Goal: Task Accomplishment & Management: Manage account settings

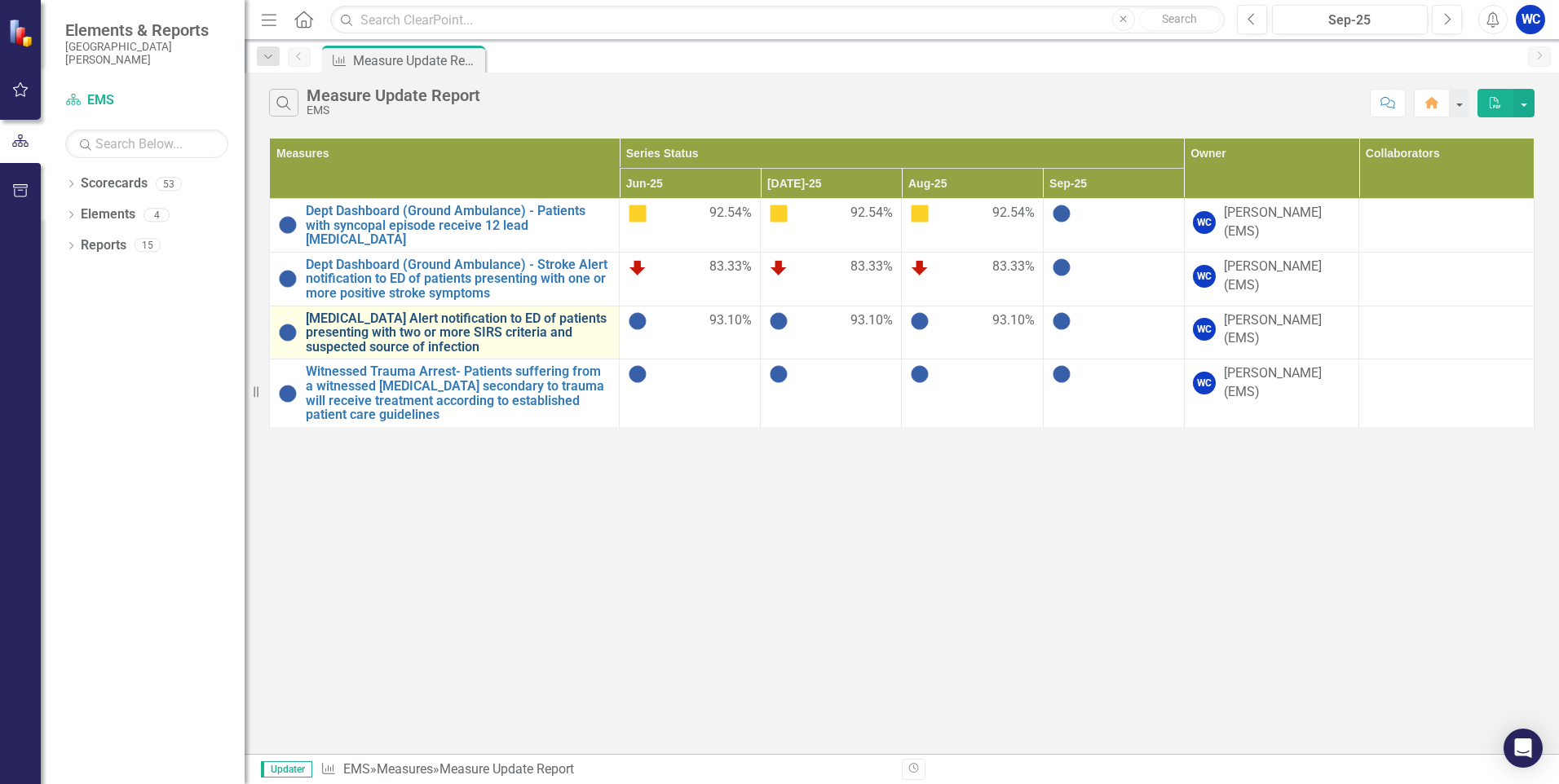
click at [423, 319] on link "[MEDICAL_DATA] Alert notification to ED of patients presenting with two or more…" at bounding box center [458, 333] width 305 height 44
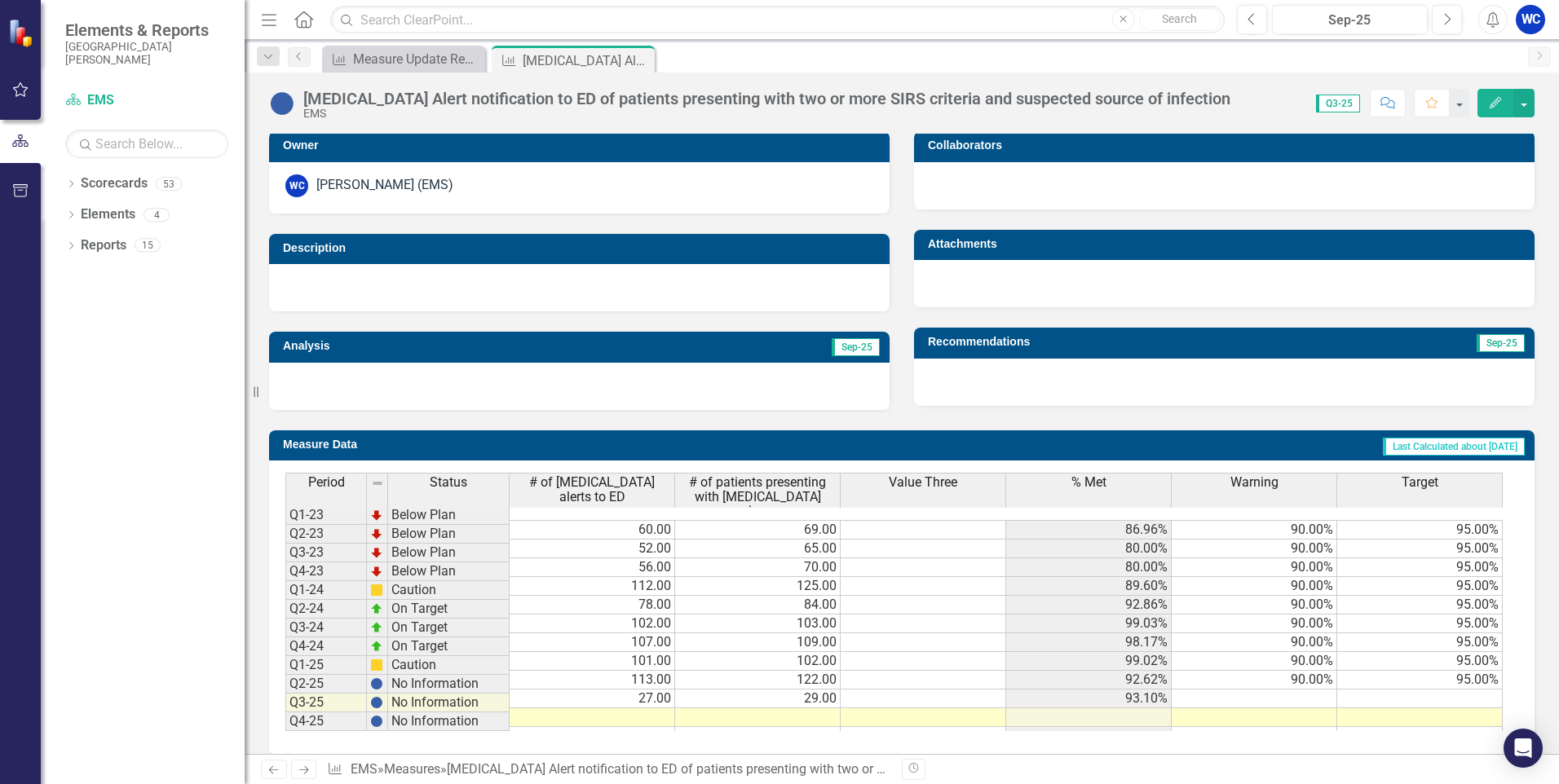
scroll to position [343, 0]
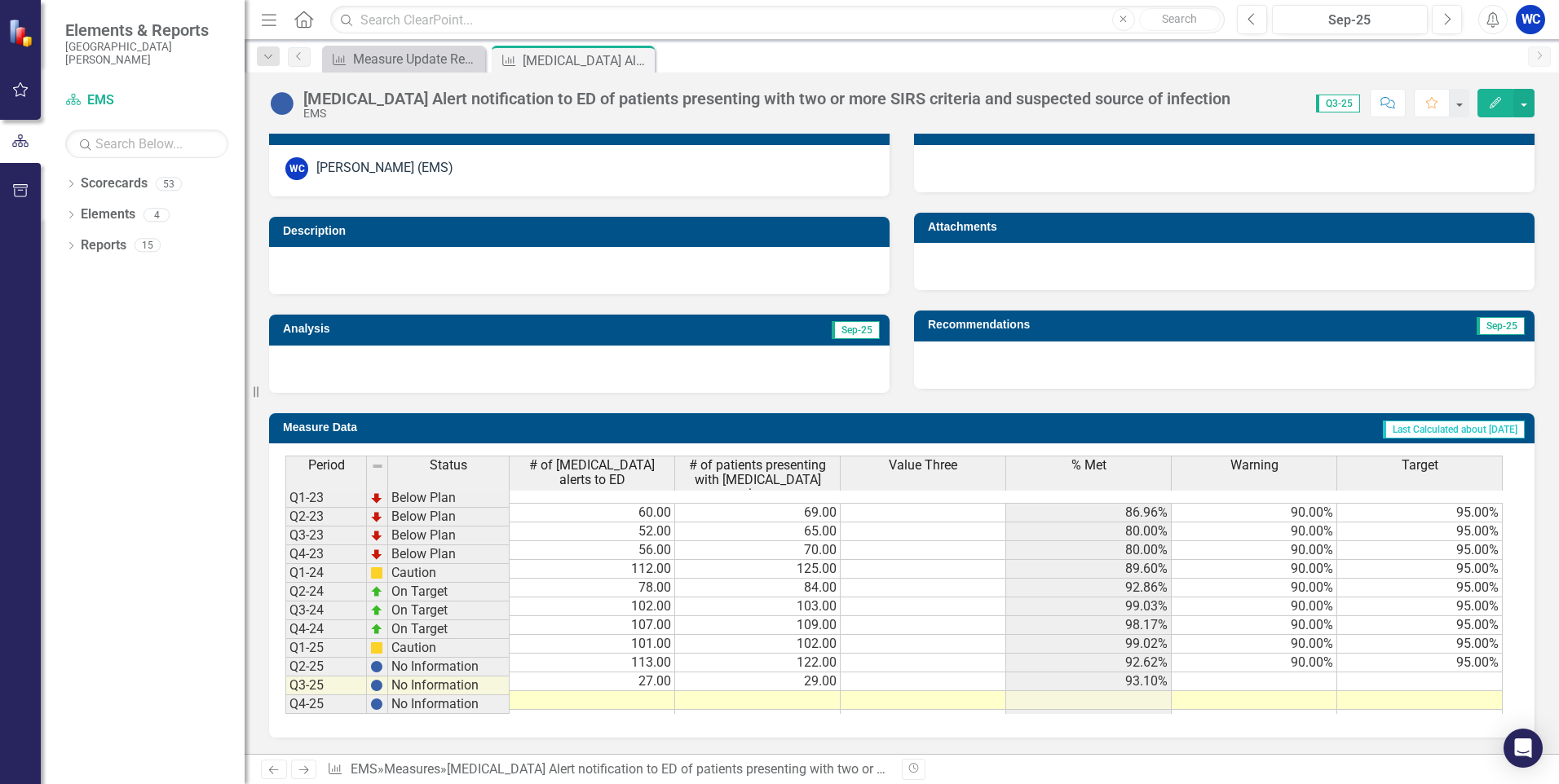
click at [1492, 105] on icon "button" at bounding box center [1496, 103] width 12 height 12
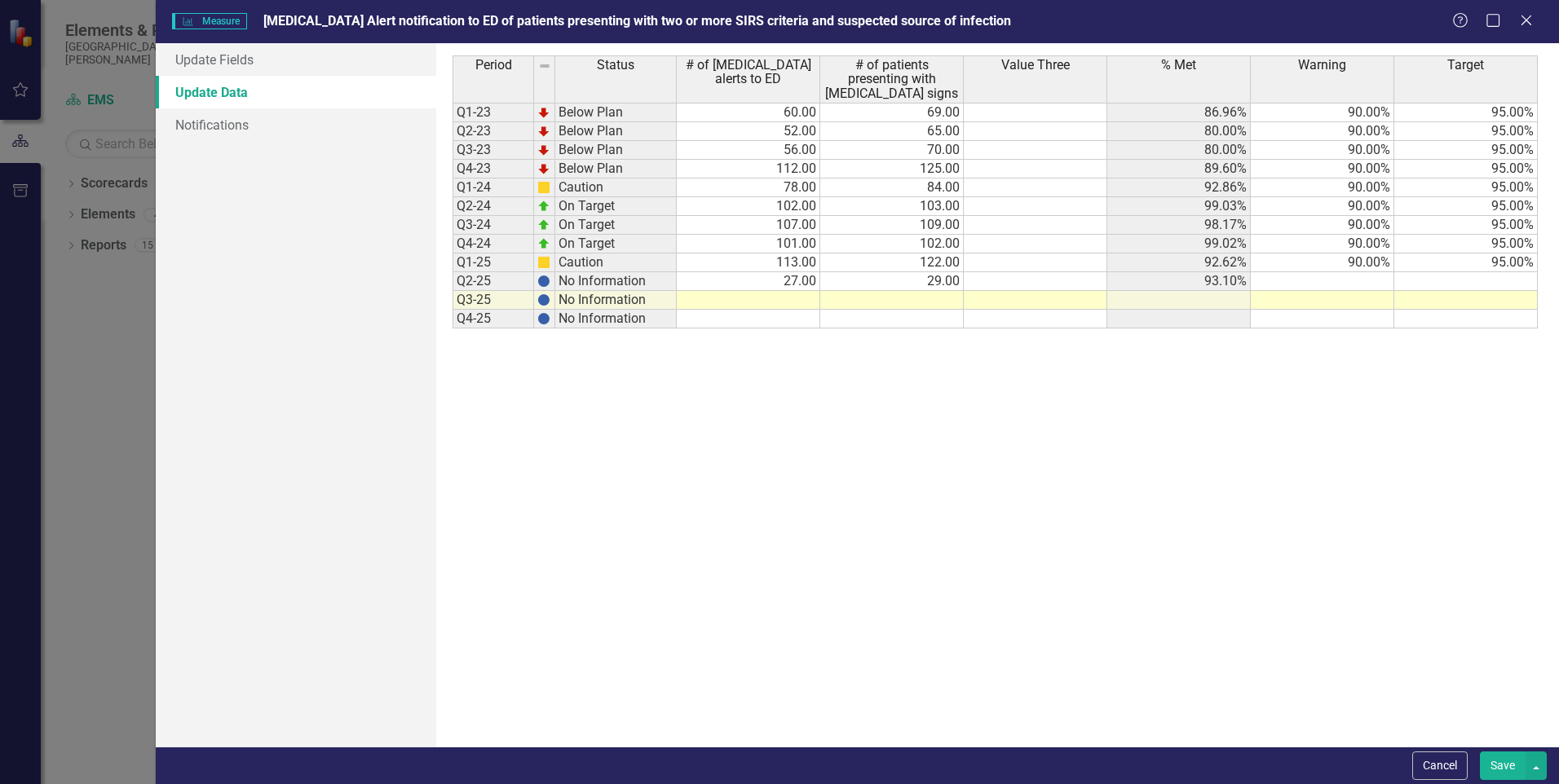
scroll to position [0, 0]
click at [794, 303] on td at bounding box center [748, 300] width 143 height 19
click at [916, 466] on div "Period Status # of [MEDICAL_DATA] alerts to ED # of patients presenting with [M…" at bounding box center [996, 394] width 1089 height 679
click at [800, 302] on td "138.00" at bounding box center [748, 300] width 143 height 19
click at [797, 301] on td "138.00" at bounding box center [748, 300] width 143 height 19
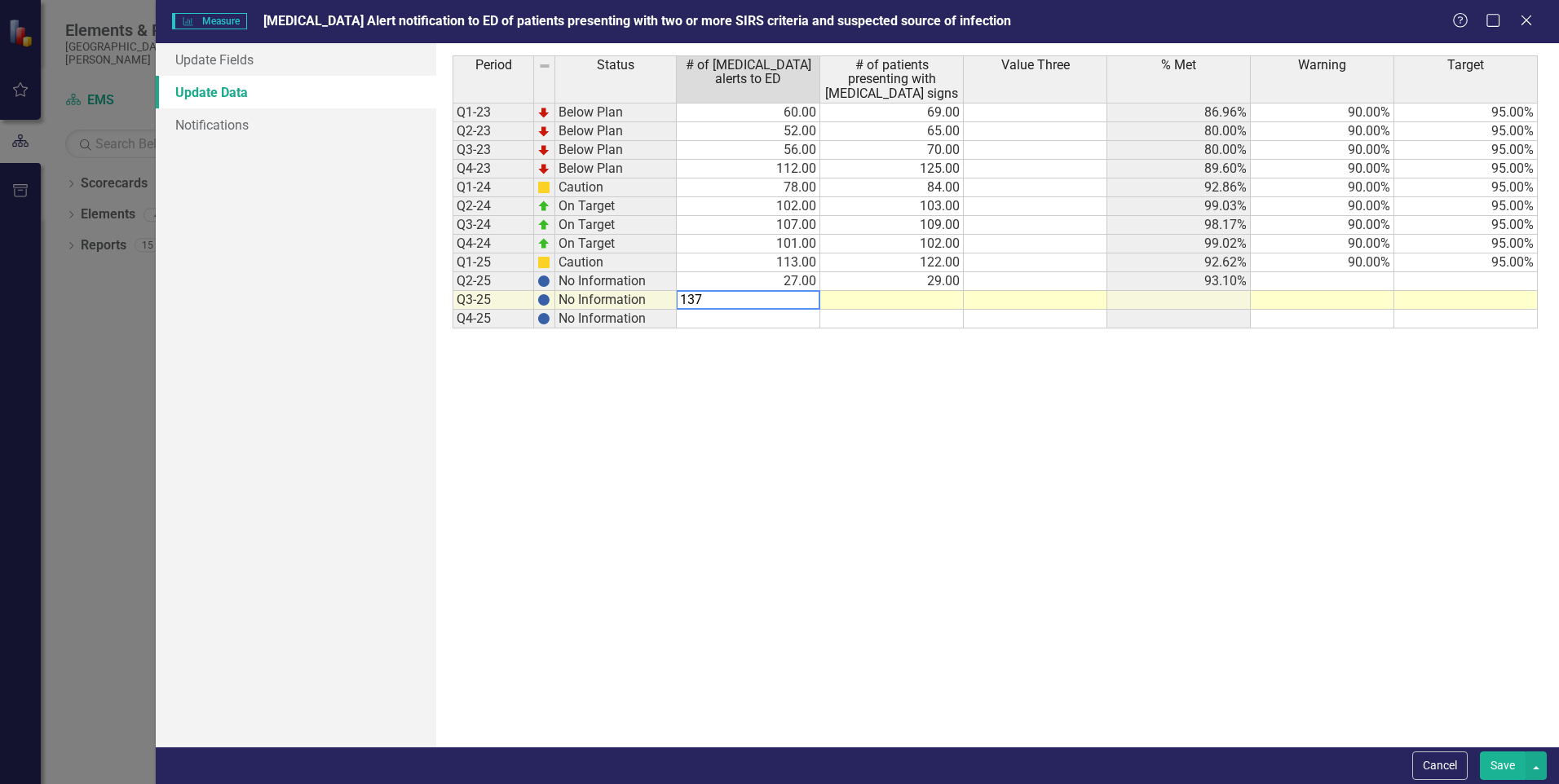
type textarea "137"
click at [967, 466] on div "Period Status # of [MEDICAL_DATA] alerts to ED # of patients presenting with [M…" at bounding box center [996, 394] width 1089 height 679
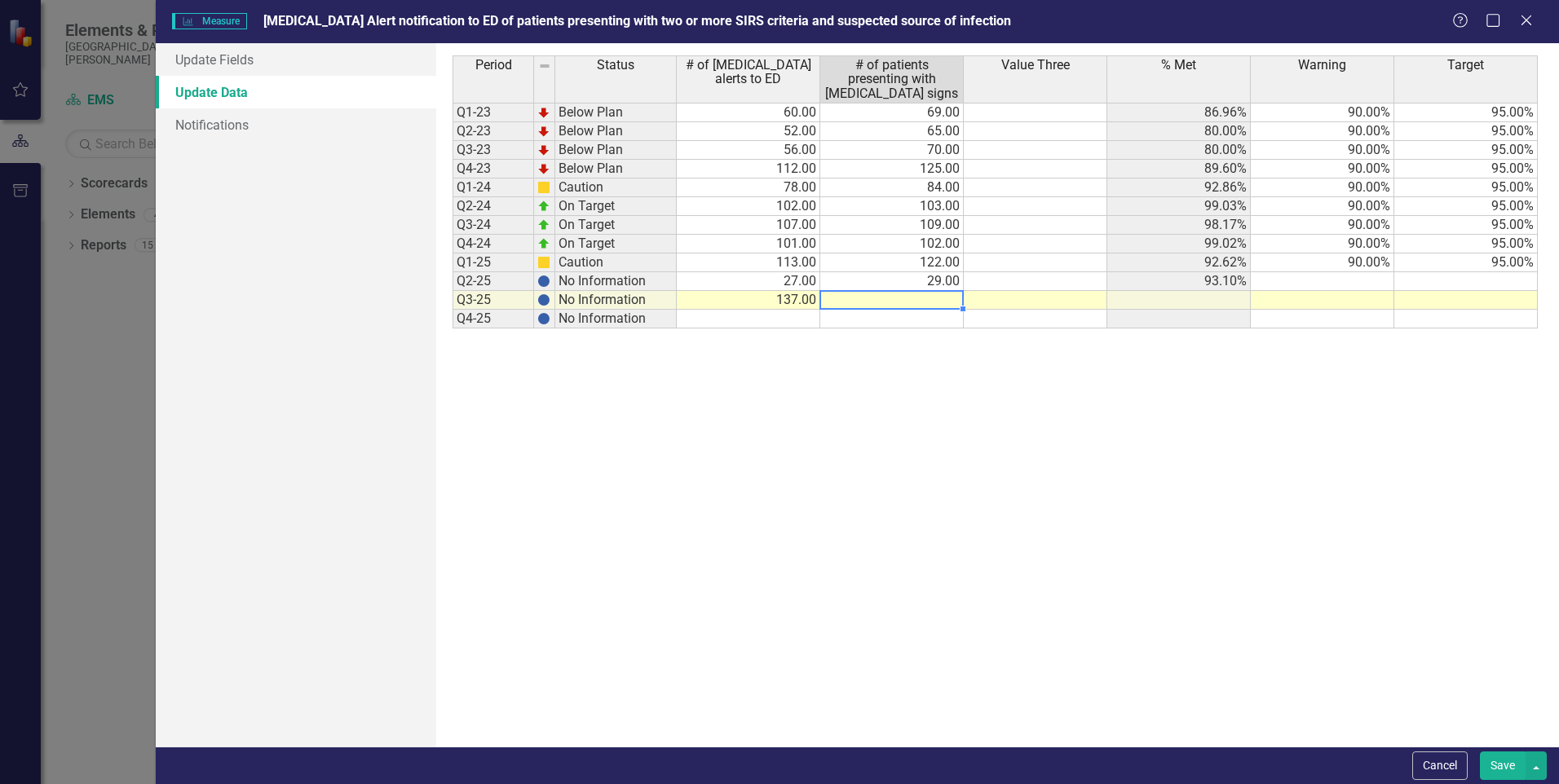
click at [934, 302] on td at bounding box center [891, 300] width 143 height 19
click at [1196, 302] on td at bounding box center [1178, 300] width 143 height 19
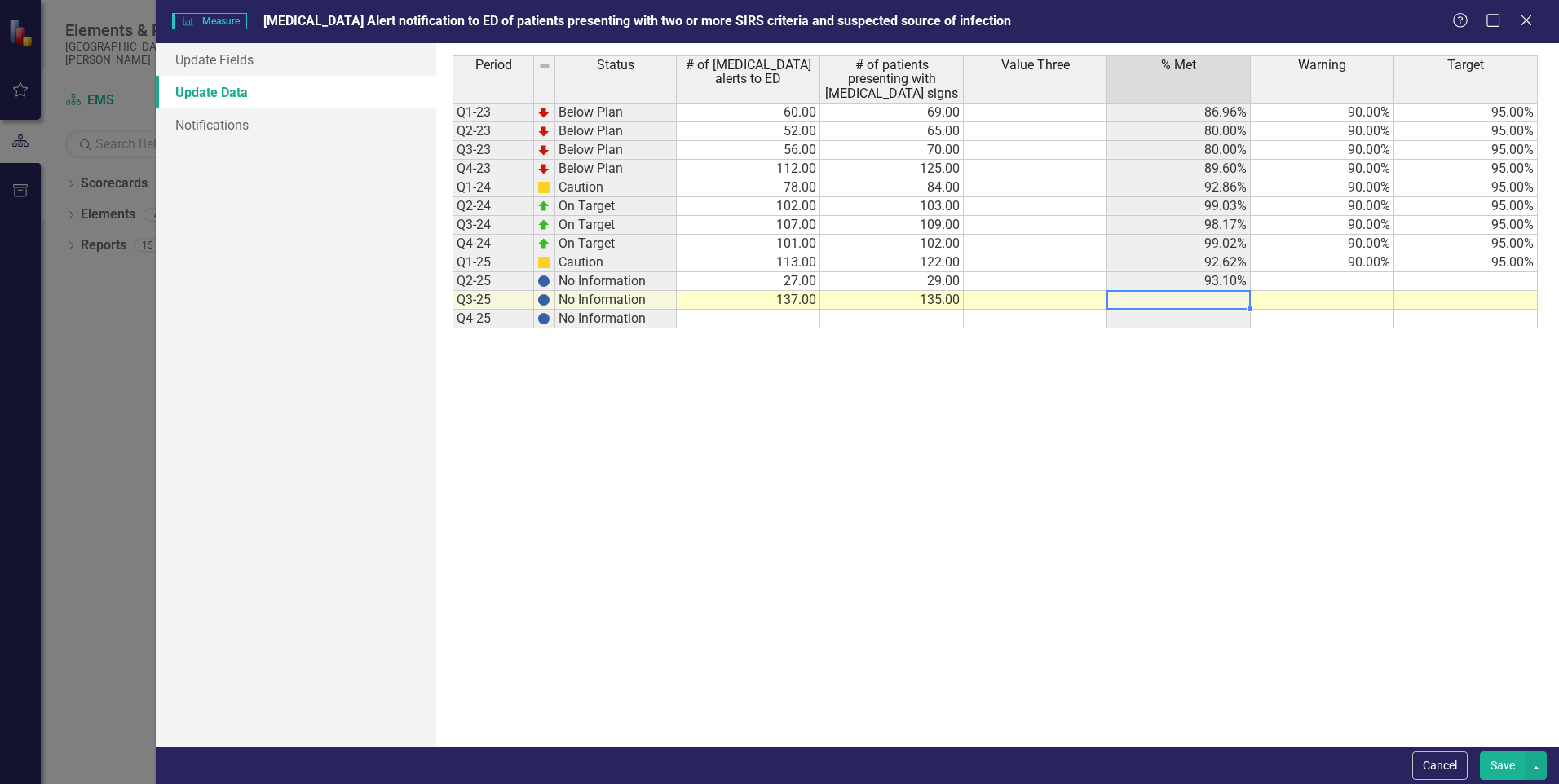
click at [1204, 416] on div "Period Status # of [MEDICAL_DATA] alerts to ED # of patients presenting with [M…" at bounding box center [996, 394] width 1089 height 679
click at [1205, 301] on td at bounding box center [1178, 300] width 143 height 19
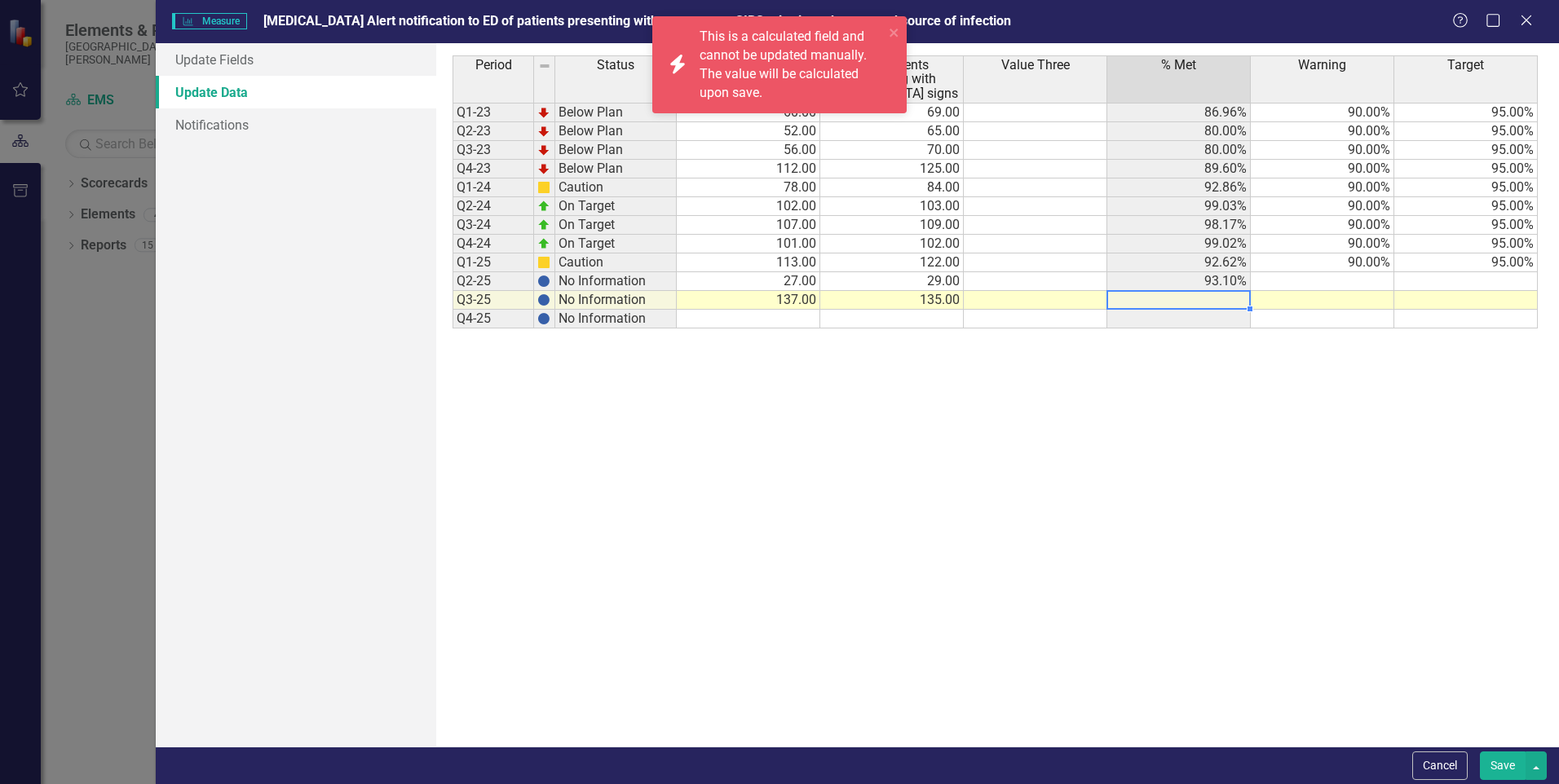
click at [1168, 510] on div "Period Status # of [MEDICAL_DATA] alerts to ED # of patients presenting with [M…" at bounding box center [996, 394] width 1089 height 679
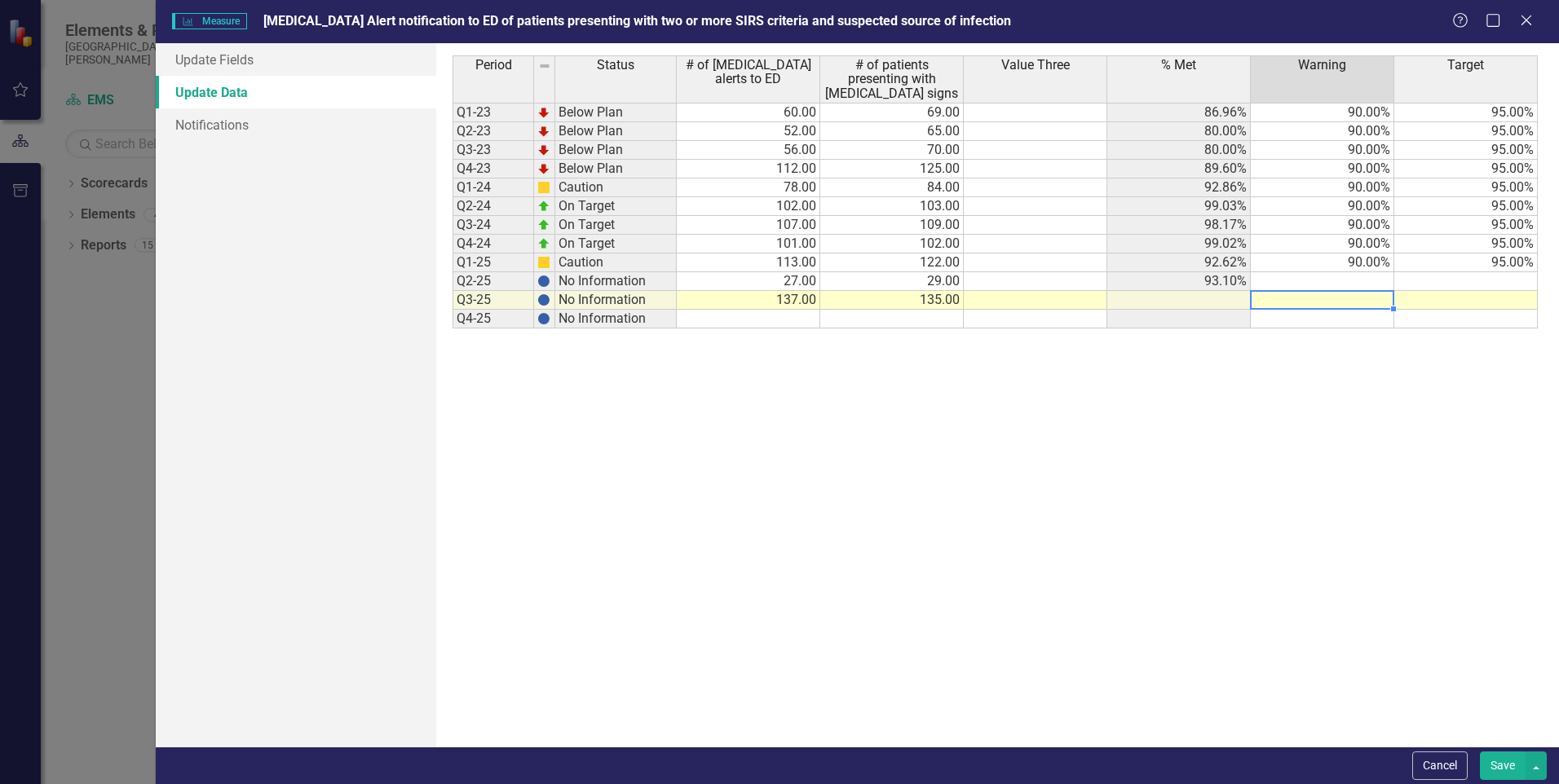
click at [1369, 299] on td at bounding box center [1322, 300] width 143 height 19
click at [1376, 281] on td at bounding box center [1322, 281] width 143 height 19
type textarea "90"
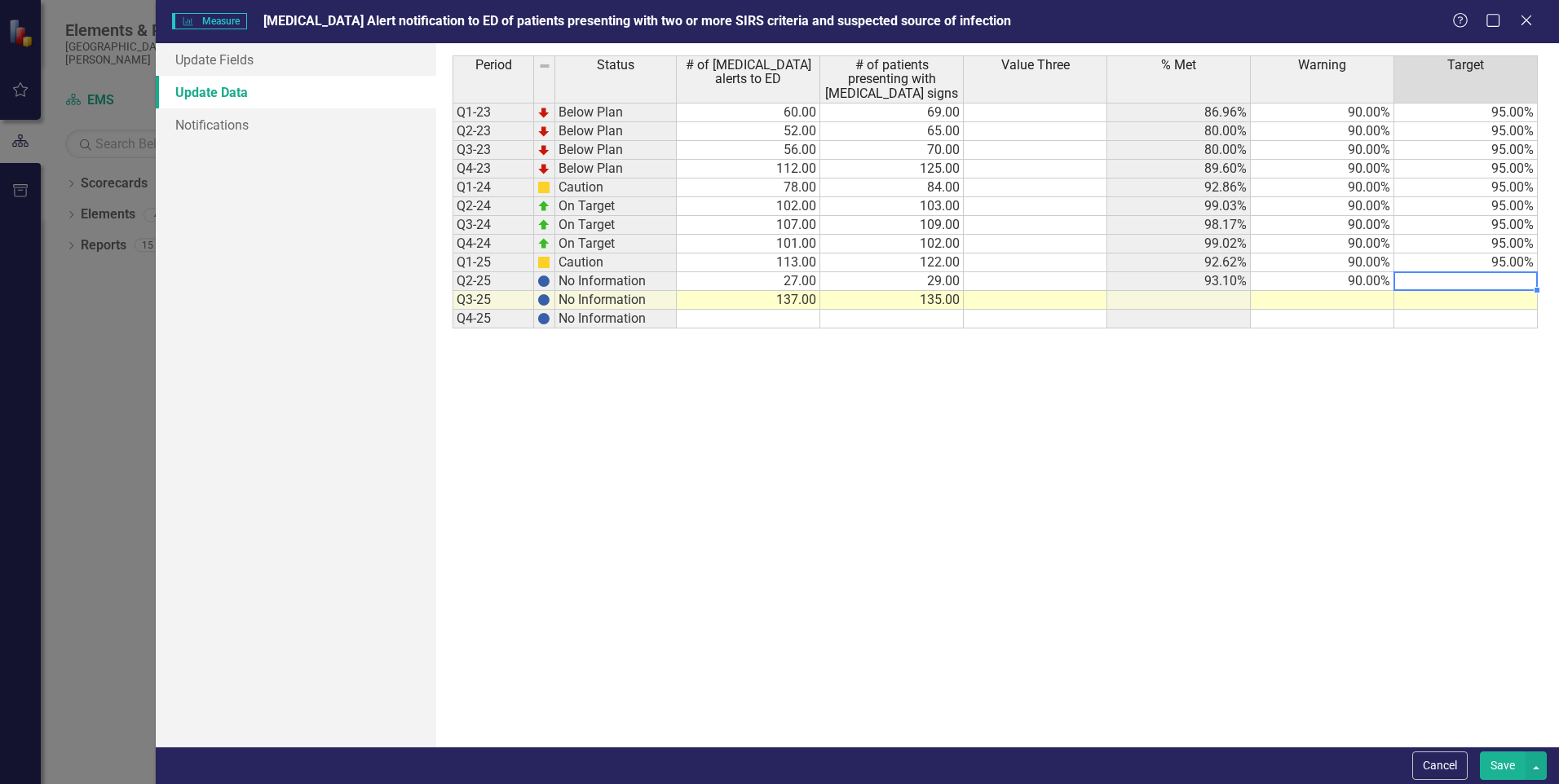
click at [1498, 287] on td at bounding box center [1466, 281] width 143 height 19
type textarea "95"
click at [1430, 459] on div "Period Status # of [MEDICAL_DATA] alerts to ED # of patients presenting with [M…" at bounding box center [996, 394] width 1089 height 679
click at [1506, 764] on button "Save" at bounding box center [1503, 765] width 46 height 29
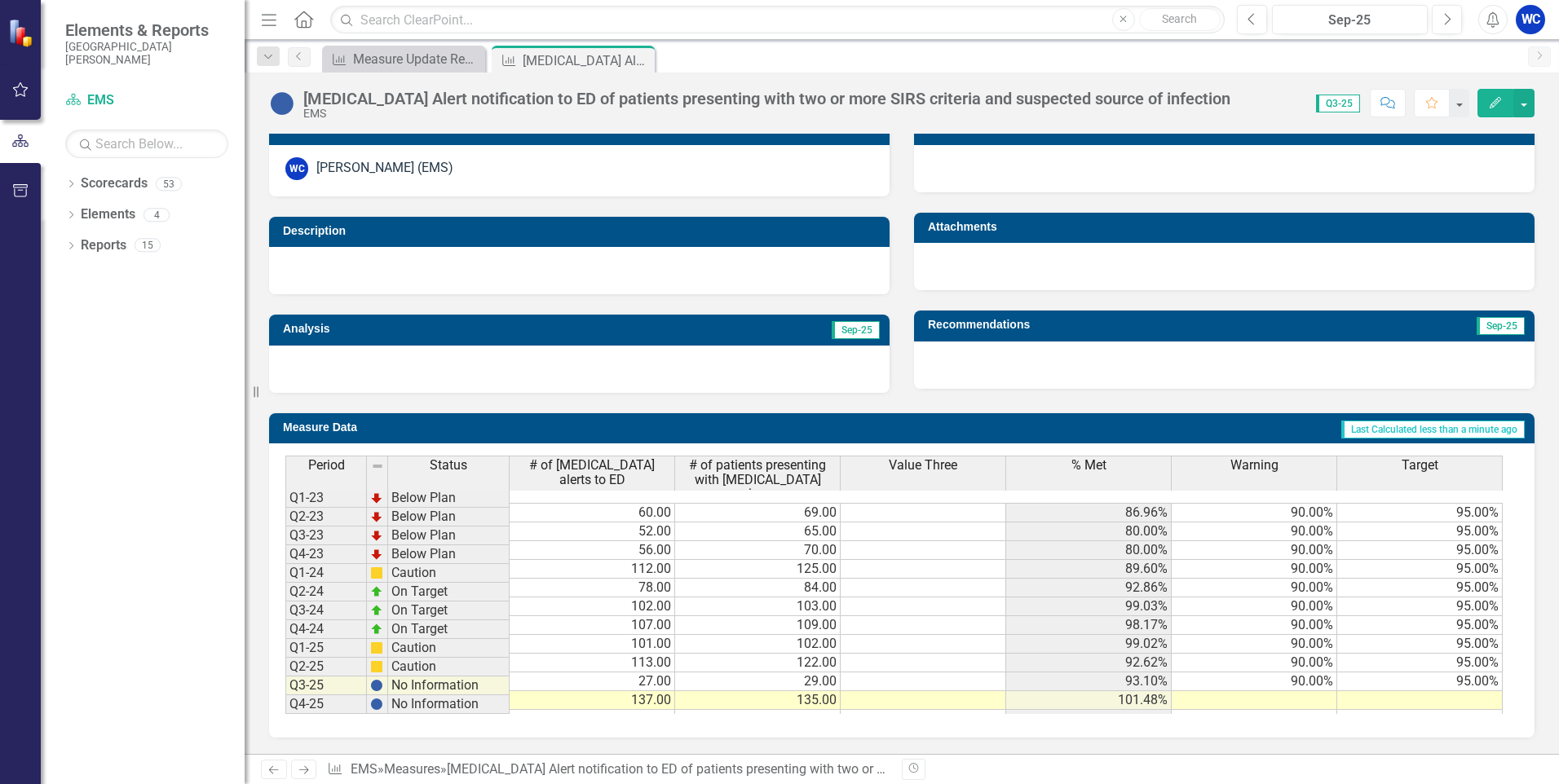
click at [1488, 102] on icon "Edit" at bounding box center [1495, 103] width 15 height 12
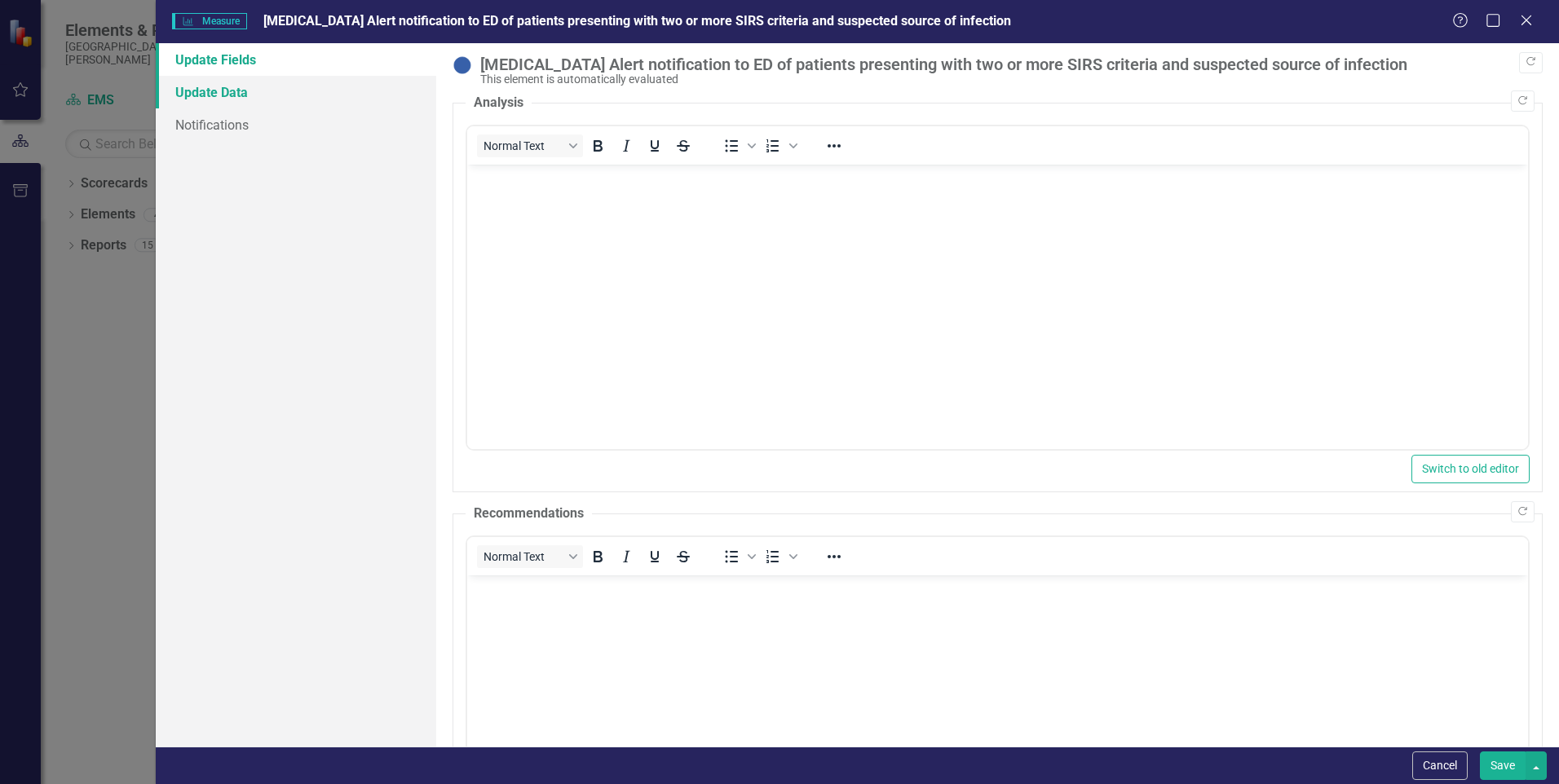
click at [250, 97] on link "Update Data" at bounding box center [296, 92] width 281 height 33
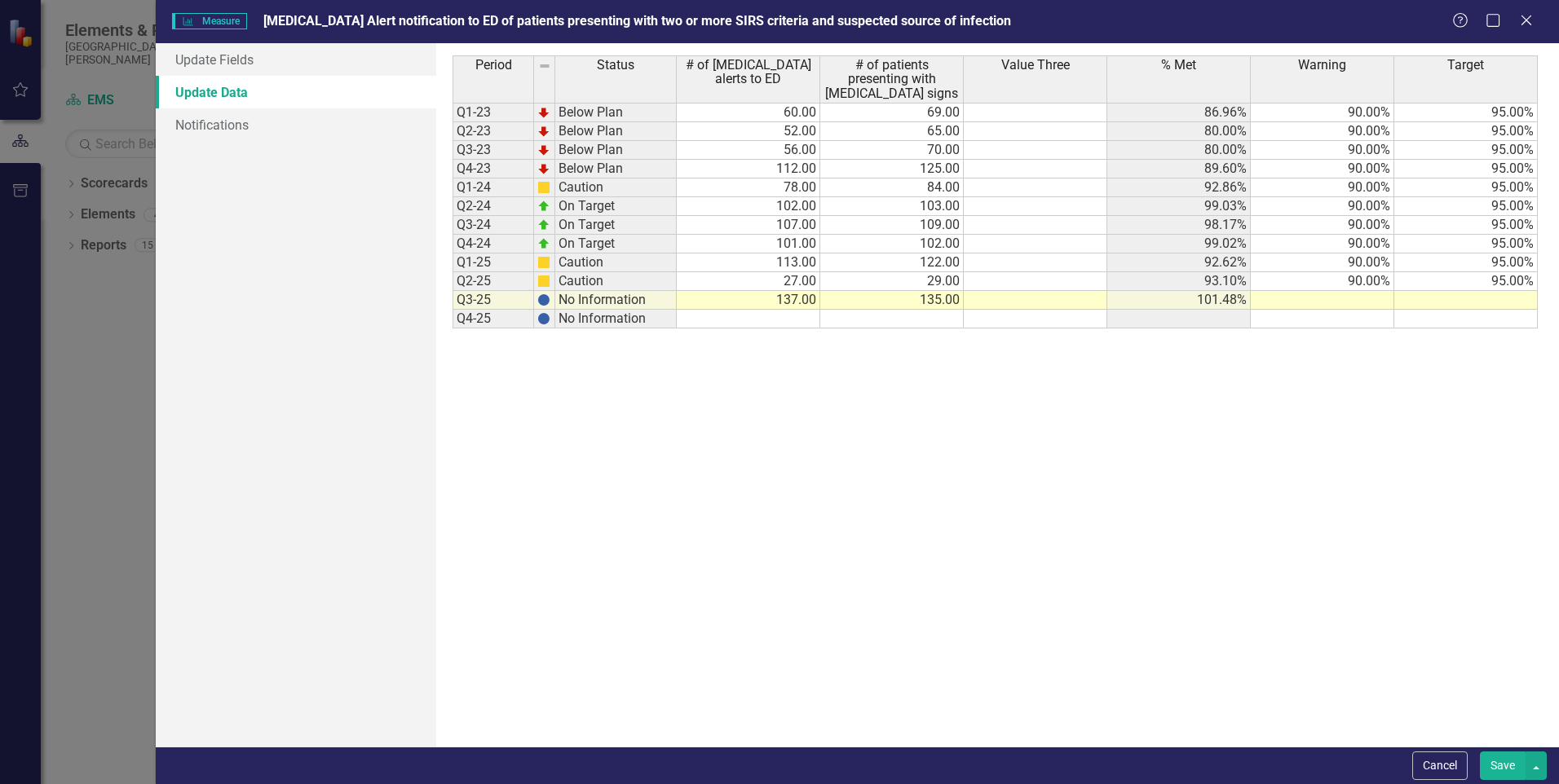
click at [795, 303] on td "137.00" at bounding box center [748, 300] width 143 height 19
click at [941, 304] on td "135.00" at bounding box center [891, 300] width 143 height 19
click at [782, 301] on td "137.00" at bounding box center [748, 300] width 143 height 19
type textarea "135"
click at [950, 378] on div "Period Status # of [MEDICAL_DATA] alerts to ED # of patients presenting with [M…" at bounding box center [996, 394] width 1089 height 679
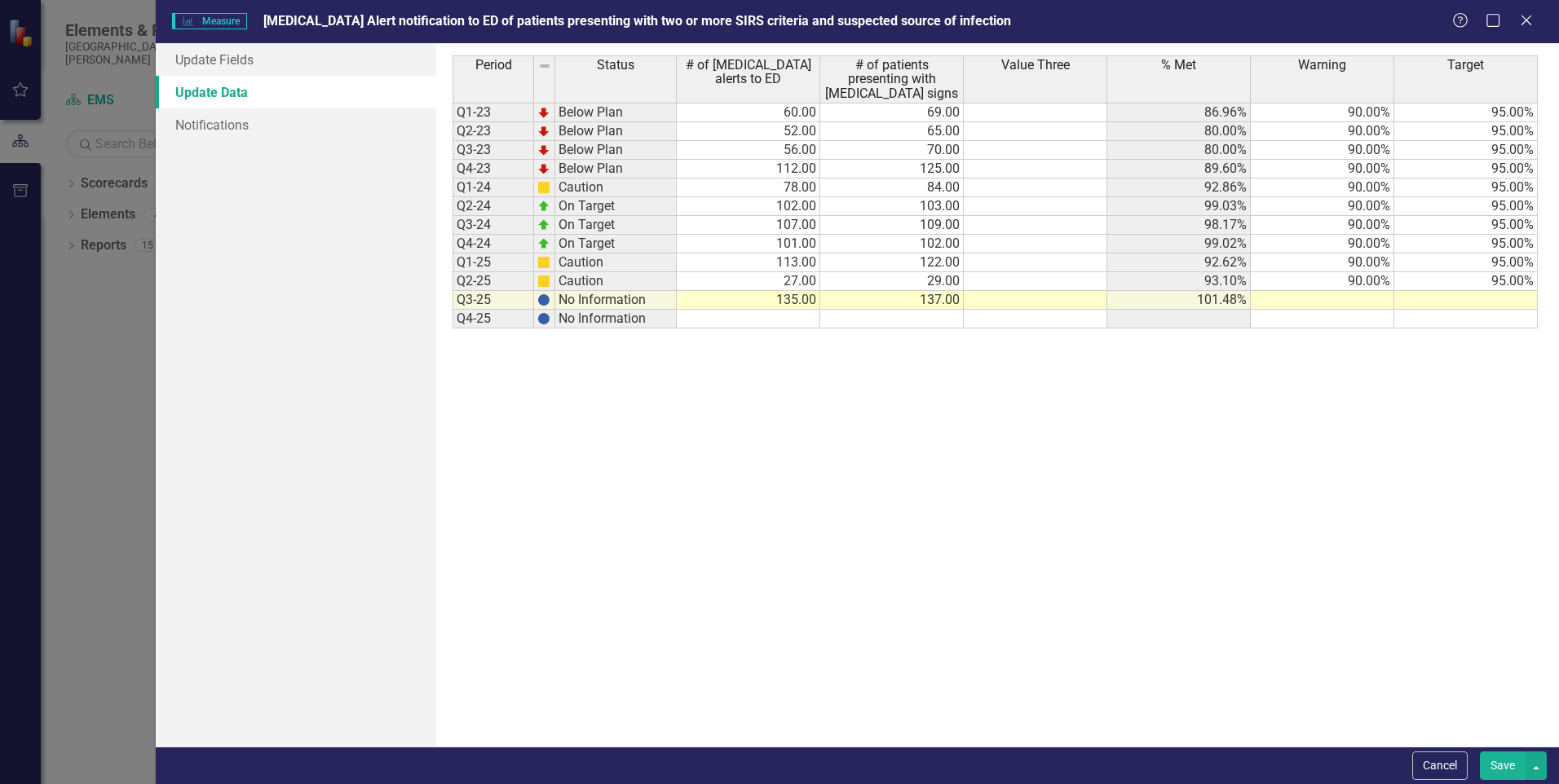
click at [1500, 767] on button "Save" at bounding box center [1503, 765] width 46 height 29
